Goal: Find specific page/section: Find specific page/section

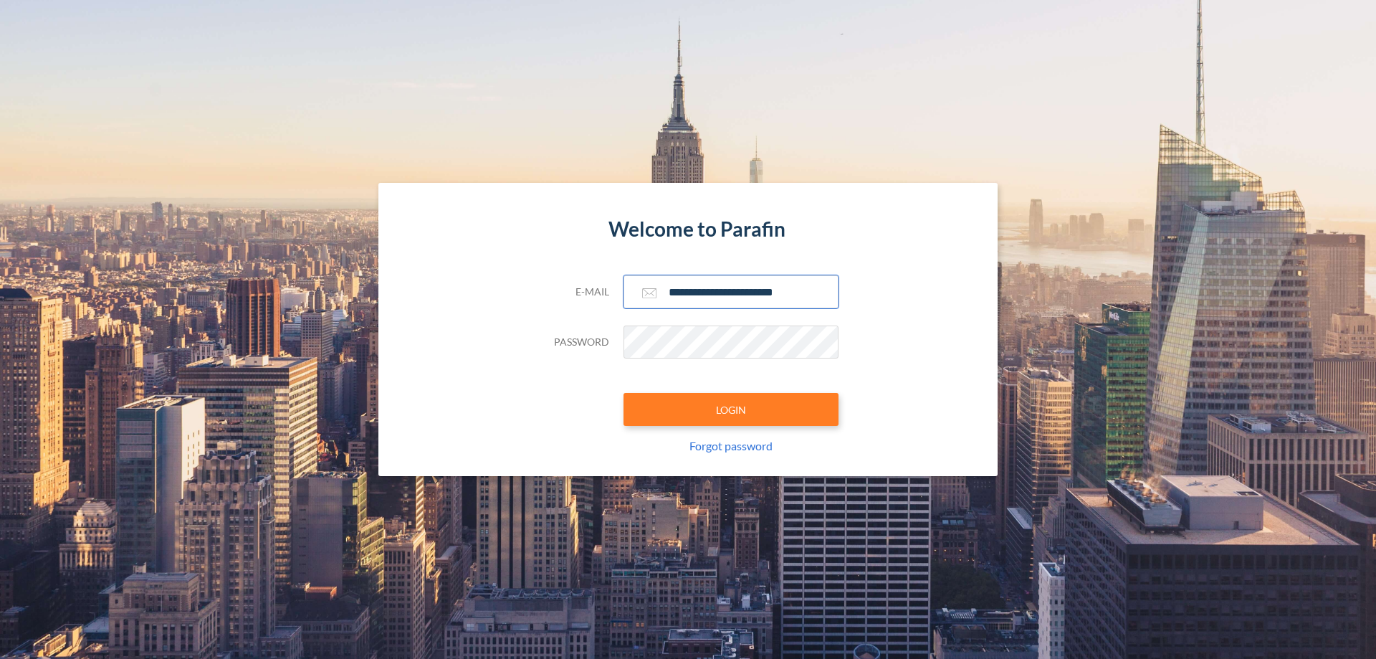
type input "**********"
click at [731, 409] on button "LOGIN" at bounding box center [731, 409] width 215 height 33
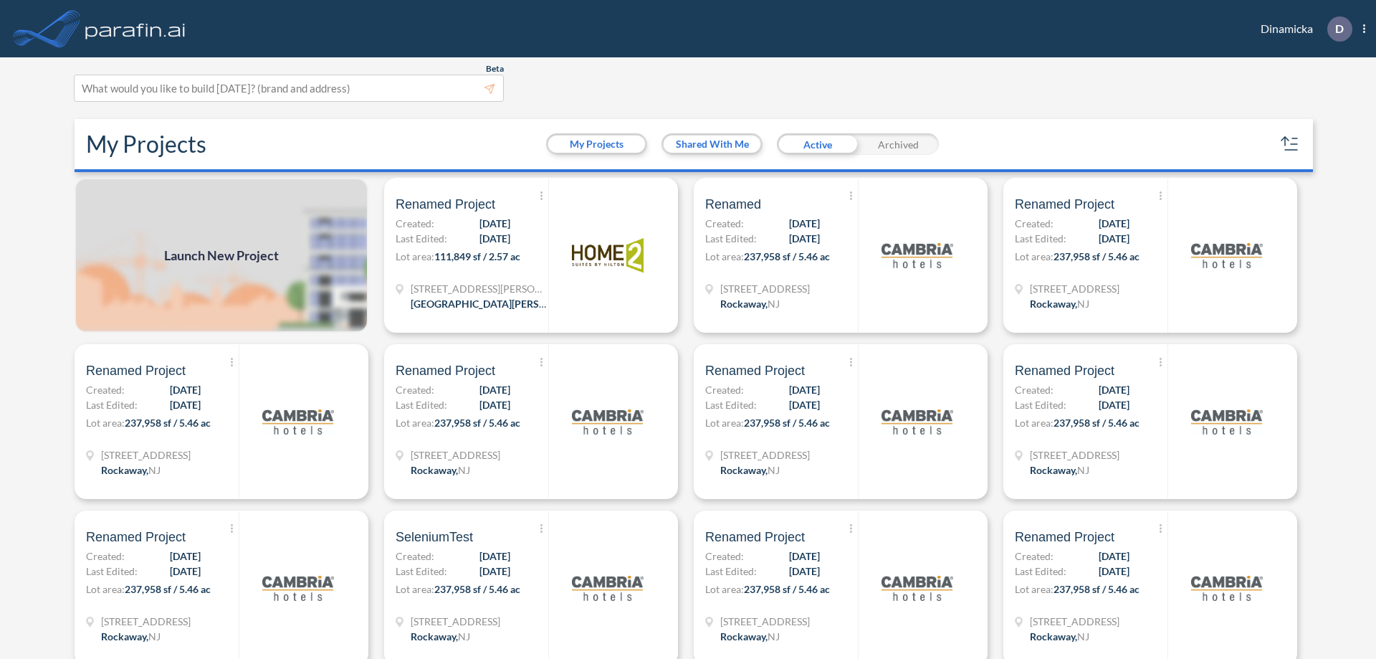
scroll to position [4, 0]
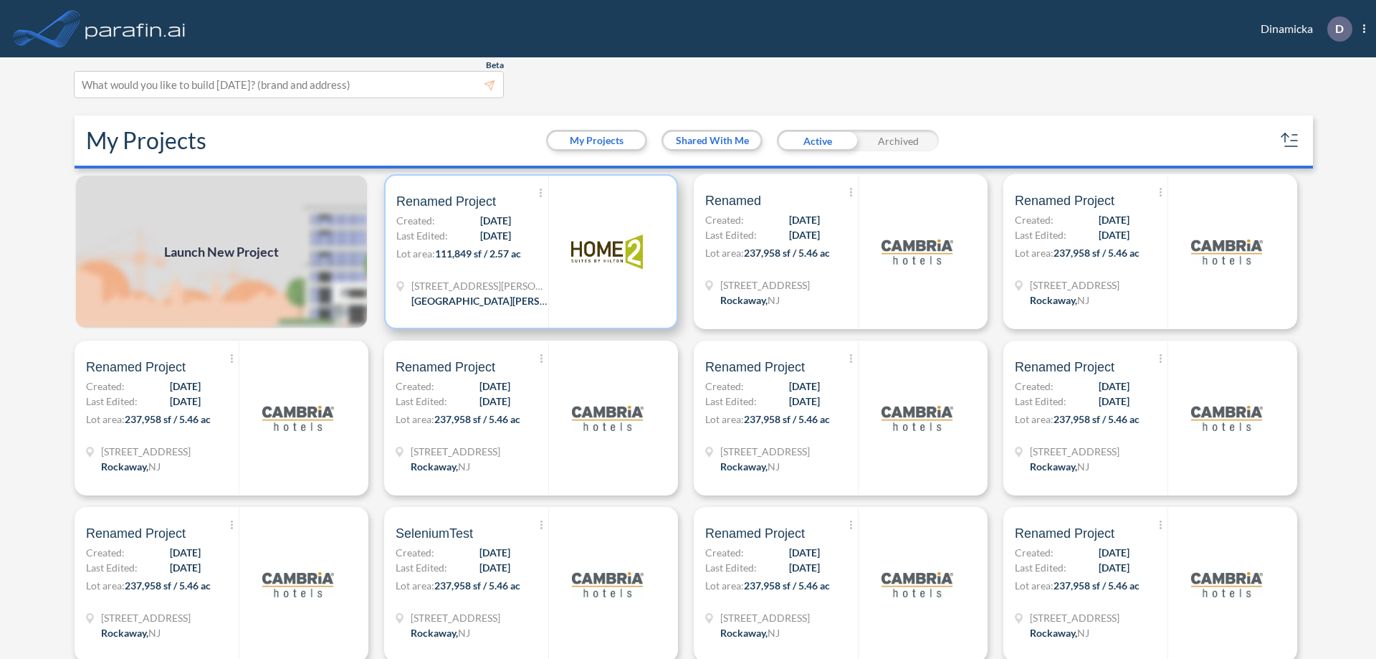
click at [528, 252] on p "Lot area: 111,849 sf / 2.57 ac" at bounding box center [472, 256] width 152 height 21
